Goal: Information Seeking & Learning: Understand process/instructions

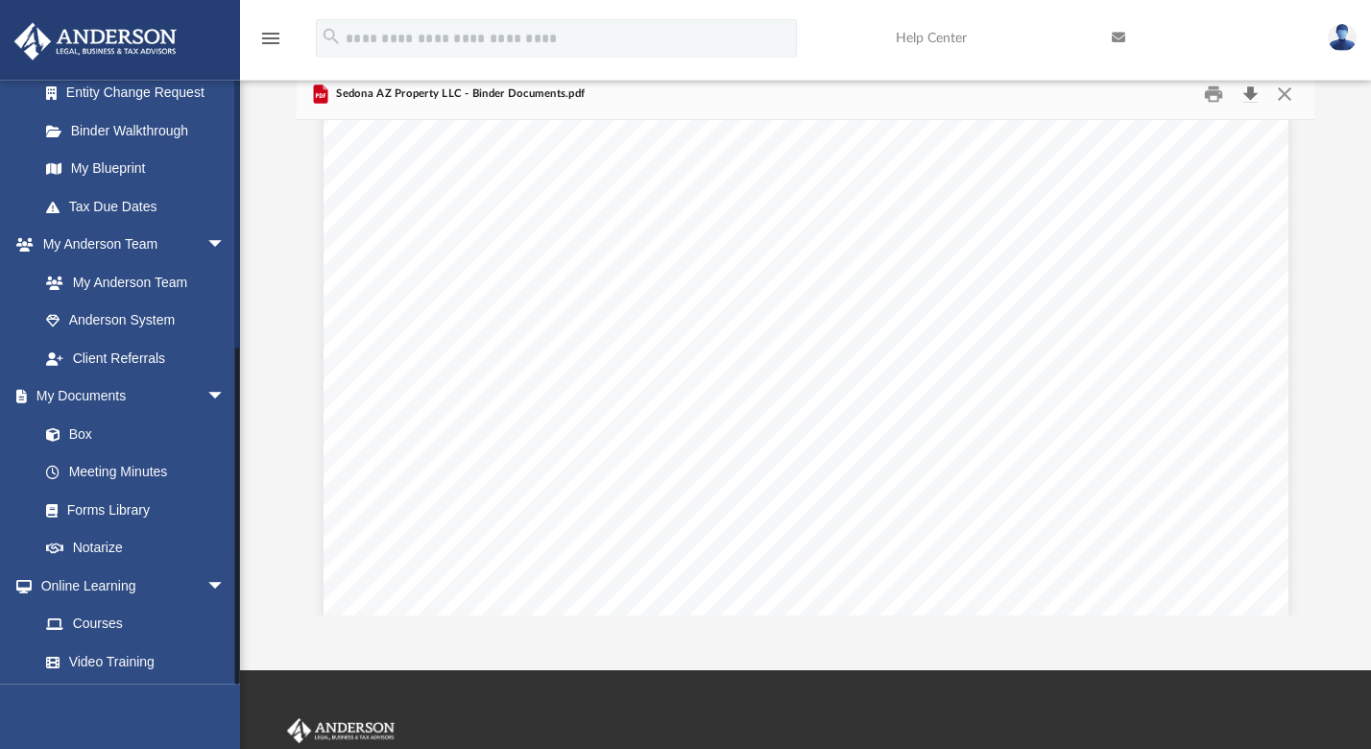
scroll to position [467, 0]
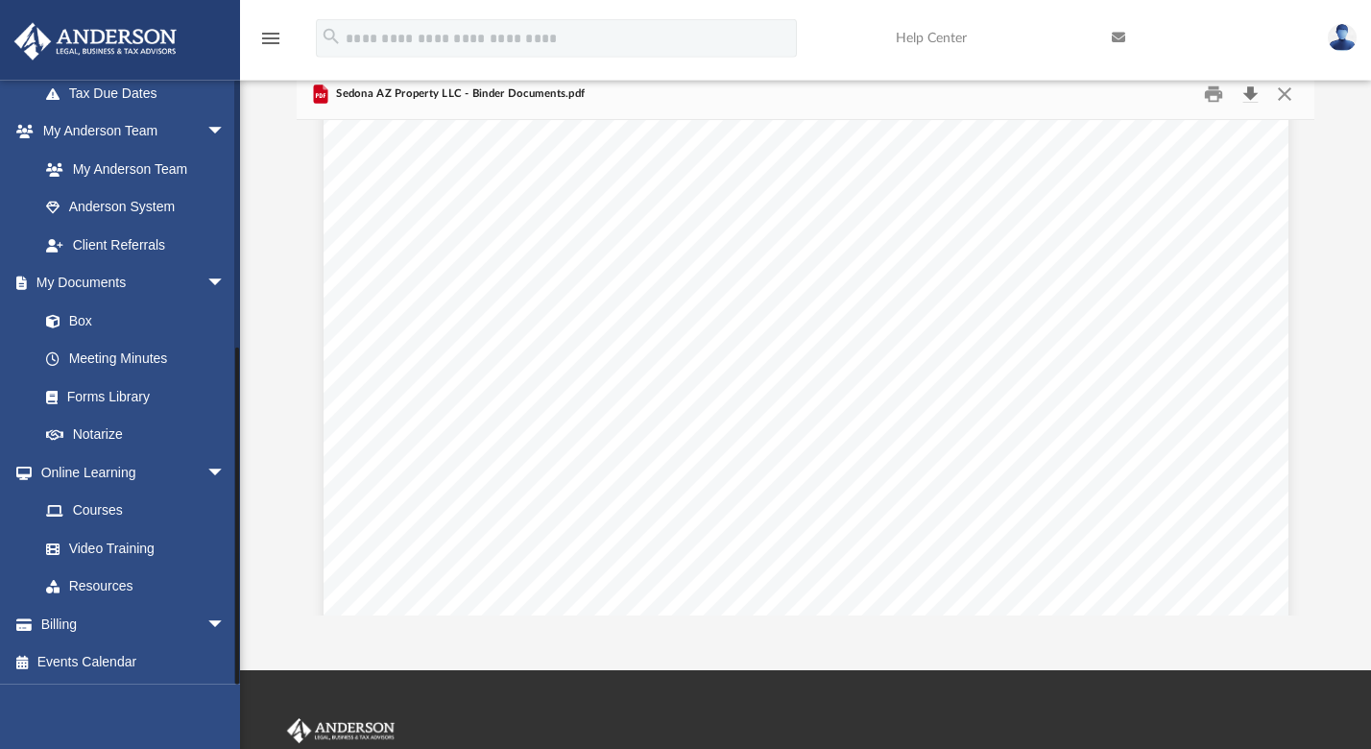
click at [240, 643] on div "App [EMAIL_ADDRESS][DOMAIN_NAME] Sign Out [PERSON_NAME][EMAIL_ADDRESS][PERSON_N…" at bounding box center [685, 279] width 1371 height 784
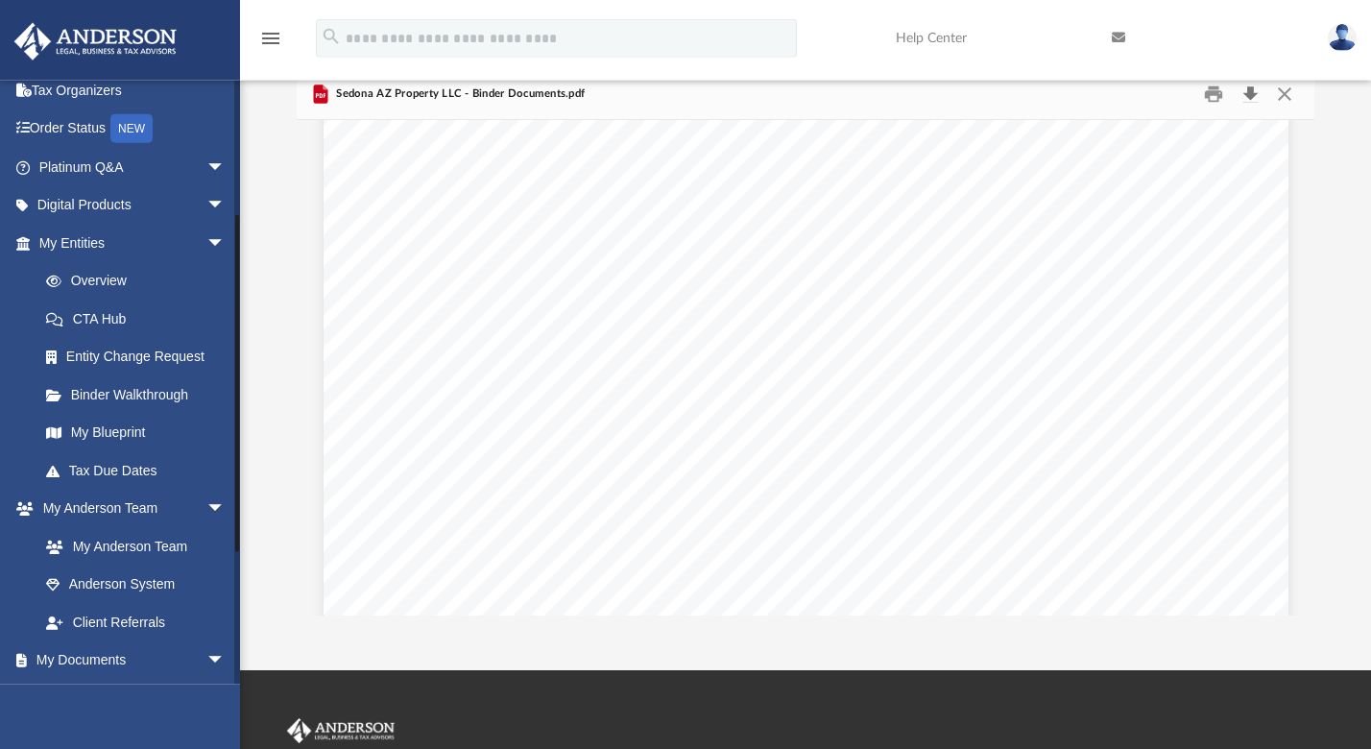
scroll to position [0, 0]
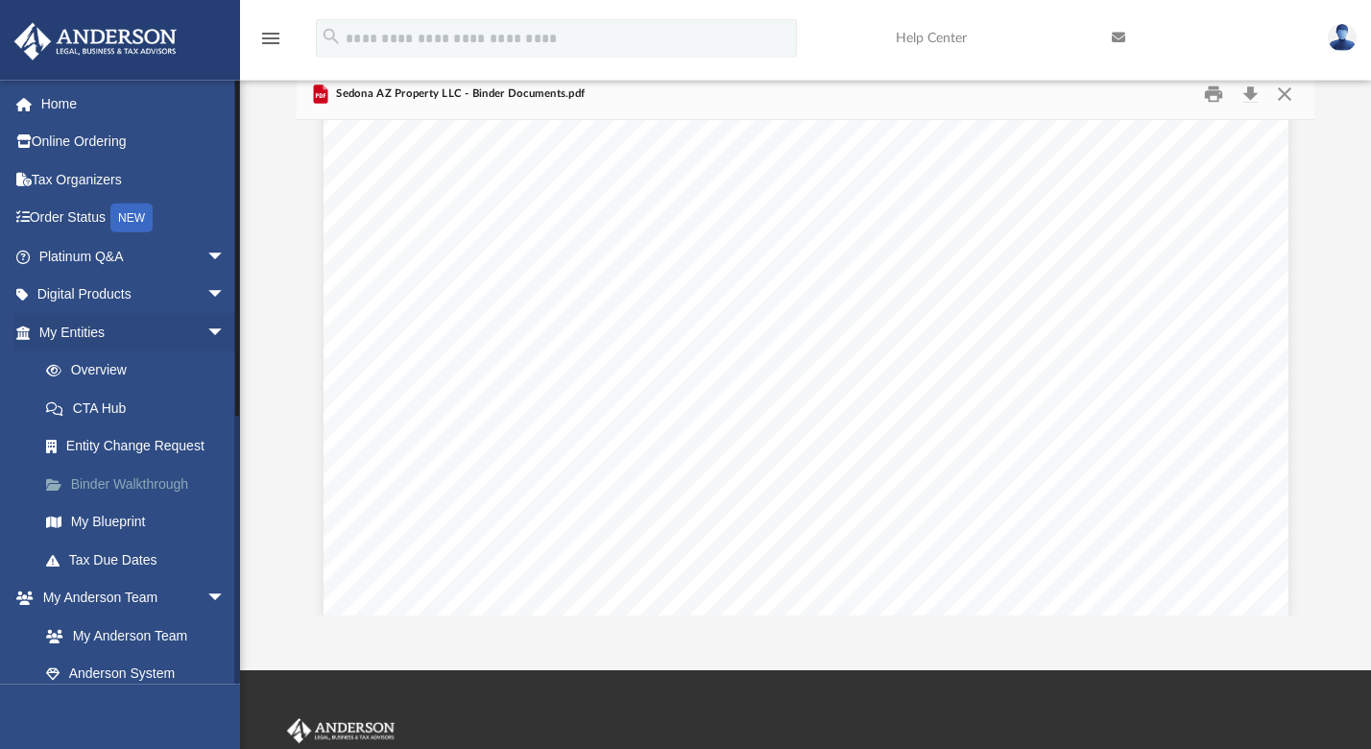
click at [139, 475] on link "Binder Walkthrough" at bounding box center [141, 484] width 228 height 38
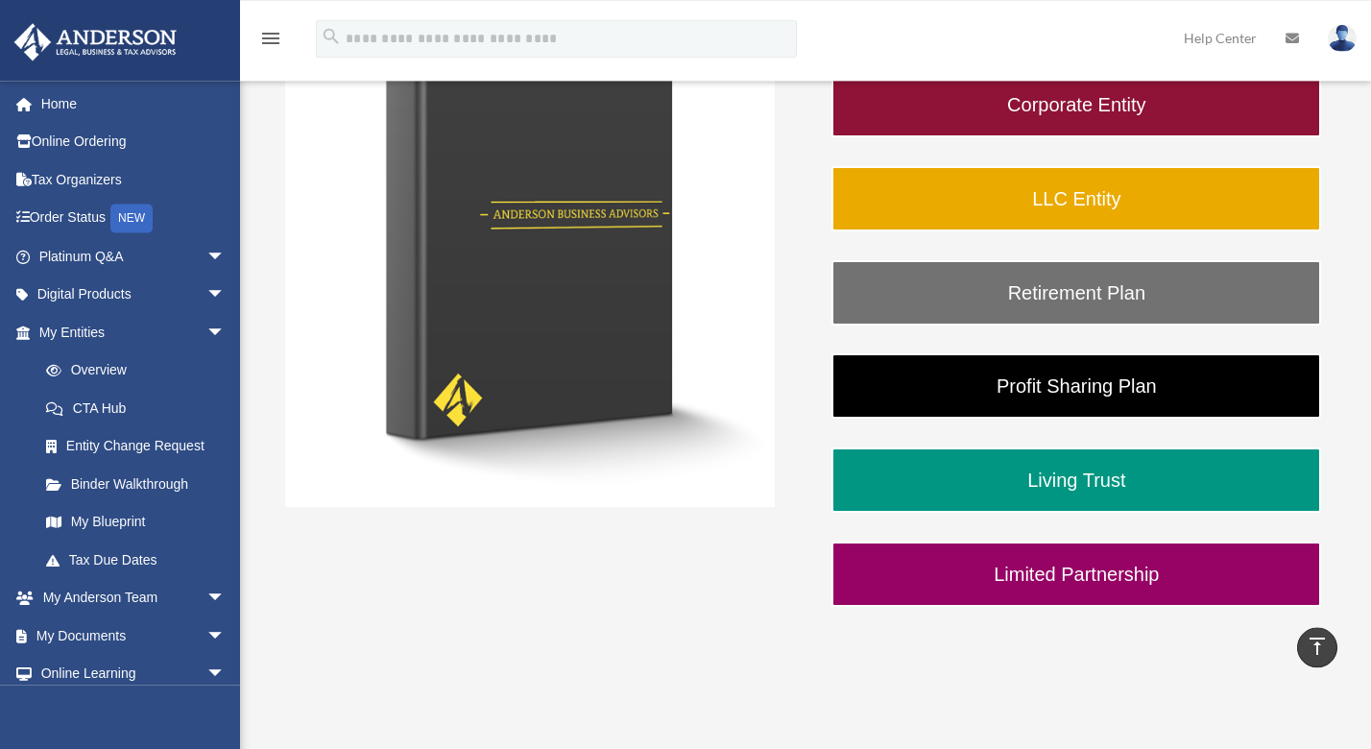
scroll to position [354, 0]
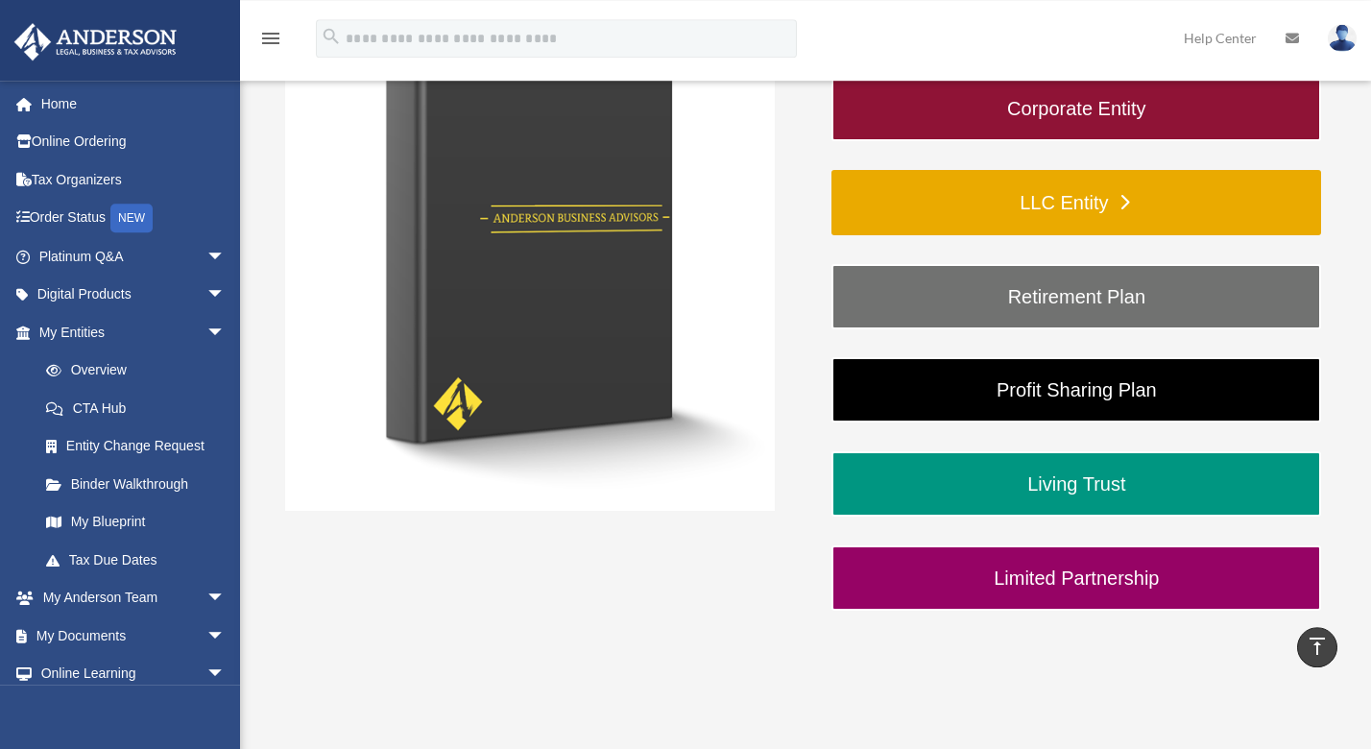
click at [1050, 211] on link "LLC Entity" at bounding box center [1077, 202] width 490 height 65
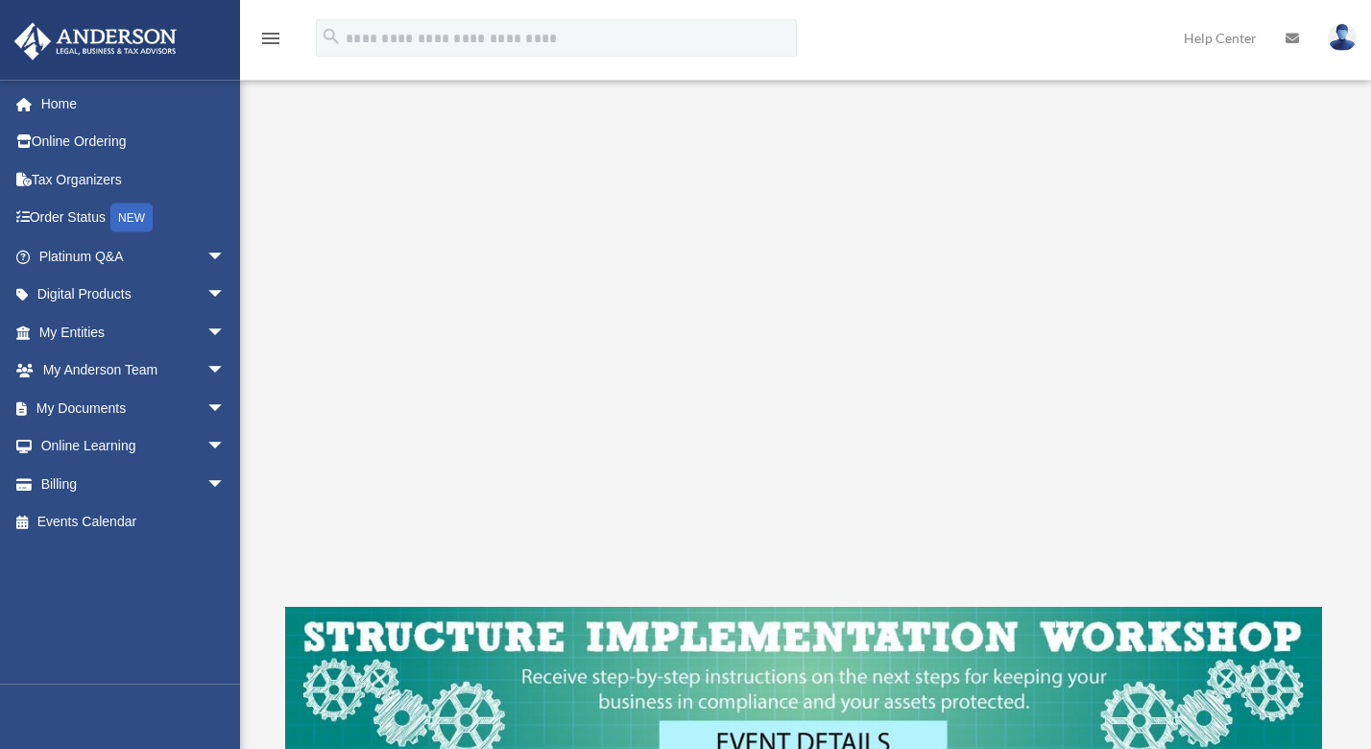
scroll to position [310, 0]
